Goal: Subscribe to service/newsletter

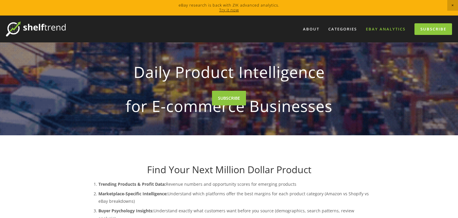
click at [388, 29] on link "eBay Analytics" at bounding box center [385, 29] width 47 height 10
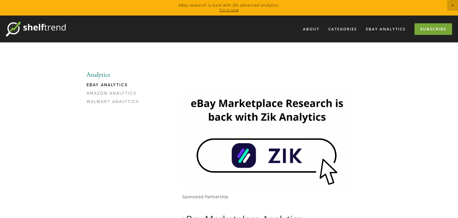
click at [432, 32] on link "Subscribe" at bounding box center [433, 29] width 38 height 12
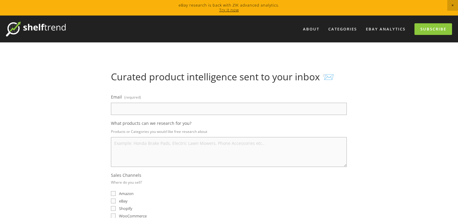
click at [114, 200] on input "eBay" at bounding box center [113, 200] width 5 height 5
checkbox input "true"
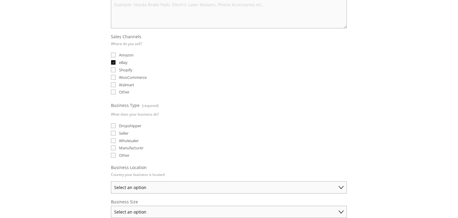
scroll to position [139, 0]
click at [115, 122] on input "Dropshipper" at bounding box center [113, 124] width 5 height 5
checkbox input "true"
click at [136, 180] on select "Select an option Australia United States United Kingdom China Japan Germany Can…" at bounding box center [229, 186] width 236 height 12
select select "Canada"
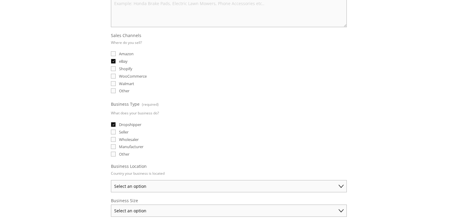
click at [111, 180] on select "Select an option Australia United States United Kingdom China Japan Germany Can…" at bounding box center [229, 186] width 236 height 12
click at [131, 204] on select "Select an option Solo Merchant (under $50K annual sales) Small Business ($50K -…" at bounding box center [229, 210] width 236 height 12
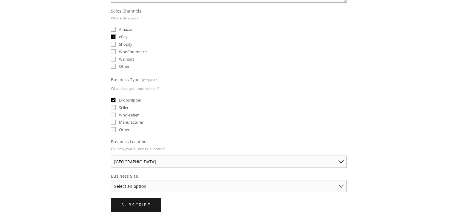
scroll to position [165, 0]
click at [140, 182] on select "Select an option Solo Merchant (under $50K annual sales) Small Business ($50K -…" at bounding box center [229, 185] width 236 height 12
select select "Solo Merchant (under $50K annual sales)"
click at [111, 179] on select "Select an option Solo Merchant (under $50K annual sales) Small Business ($50K -…" at bounding box center [229, 185] width 236 height 12
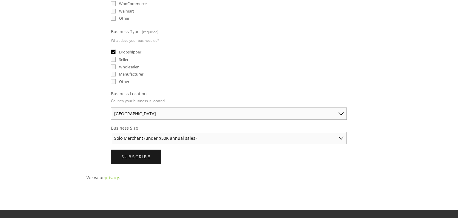
scroll to position [0, 0]
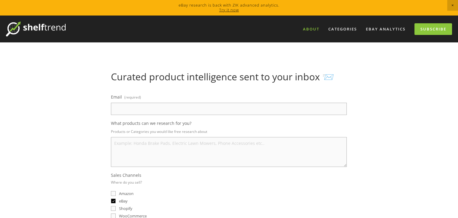
click at [315, 28] on link "About" at bounding box center [311, 29] width 24 height 10
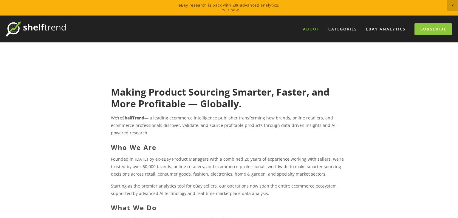
click at [51, 25] on img at bounding box center [36, 28] width 60 height 15
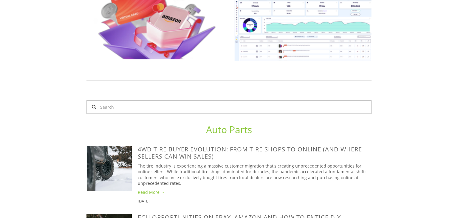
scroll to position [358, 0]
click at [158, 44] on img at bounding box center [154, 3] width 137 height 114
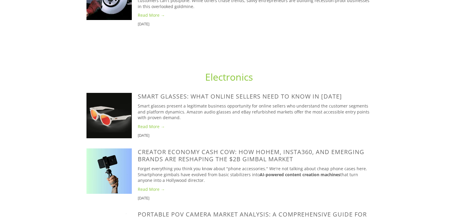
scroll to position [653, 0]
click at [229, 83] on link "Electronics" at bounding box center [229, 77] width 48 height 13
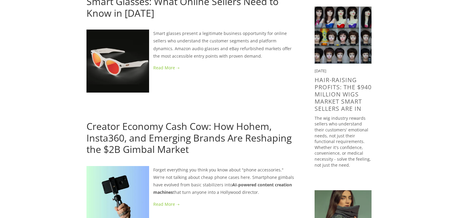
scroll to position [86, 0]
